Goal: Task Accomplishment & Management: Complete application form

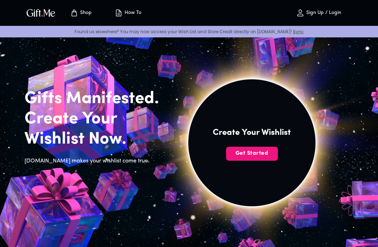
click at [259, 157] on span "Get Started" at bounding box center [252, 154] width 52 height 8
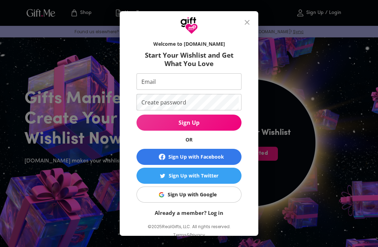
click at [219, 196] on span "Sign Up with Google" at bounding box center [188, 195] width 96 height 8
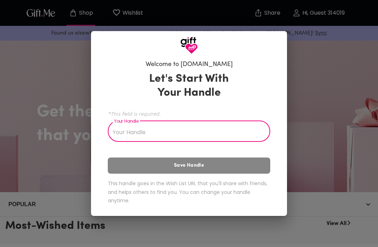
click at [242, 131] on input "Your Handle" at bounding box center [185, 132] width 155 height 20
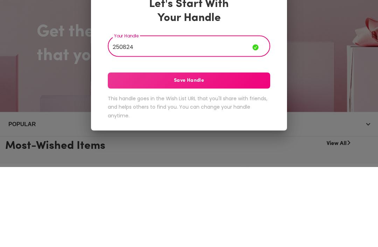
type input "250824"
click at [250, 157] on span "Save Handle" at bounding box center [189, 161] width 162 height 8
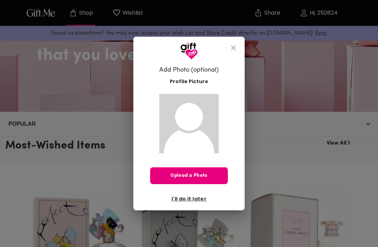
click at [195, 199] on span "I'll do it later" at bounding box center [188, 199] width 35 height 8
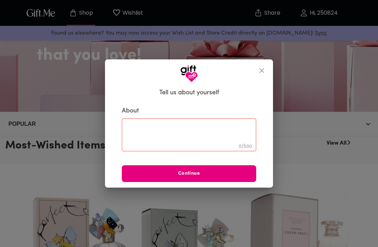
click at [232, 128] on textarea at bounding box center [189, 135] width 124 height 20
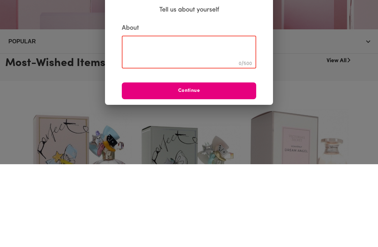
click at [244, 170] on span "Continue" at bounding box center [189, 174] width 134 height 8
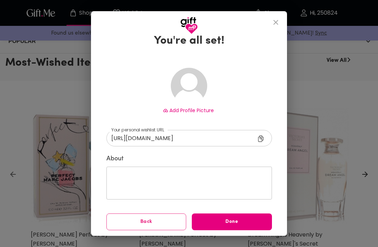
scroll to position [18, 0]
click at [255, 223] on span "Done" at bounding box center [232, 223] width 80 height 8
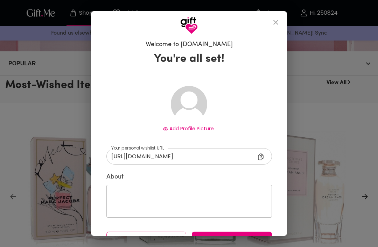
scroll to position [163, 0]
